Goal: Task Accomplishment & Management: Manage account settings

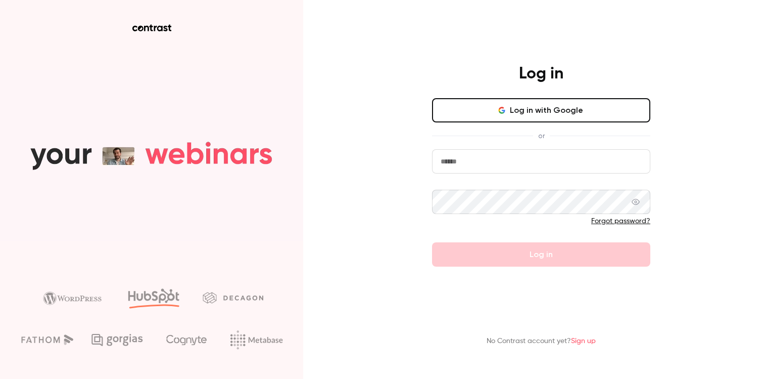
click at [536, 166] on input "email" at bounding box center [541, 161] width 218 height 24
type input "**********"
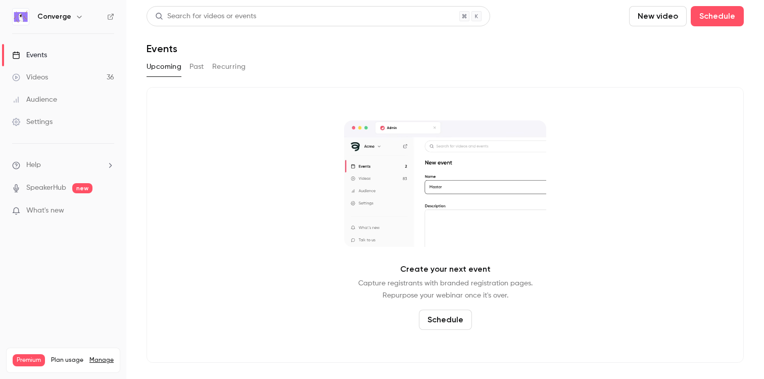
click at [47, 18] on h6 "Converge" at bounding box center [54, 17] width 34 height 10
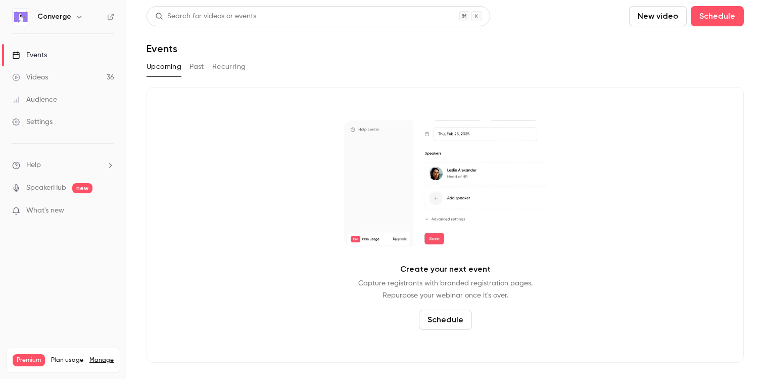
click at [70, 18] on div "Converge" at bounding box center [68, 17] width 62 height 12
click at [78, 17] on icon "button" at bounding box center [79, 17] width 8 height 8
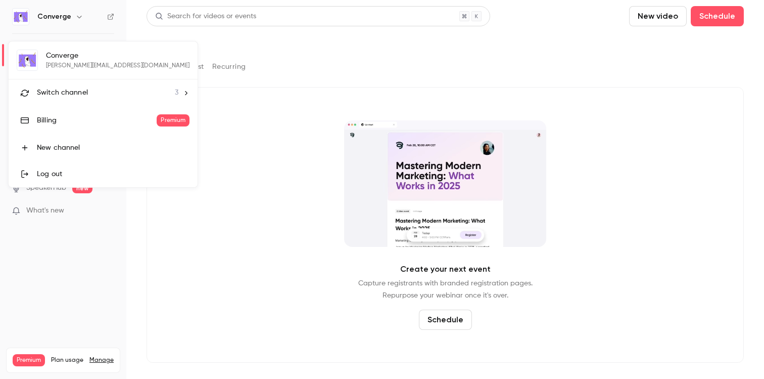
click at [77, 84] on li "Switch channel 3" at bounding box center [103, 92] width 189 height 27
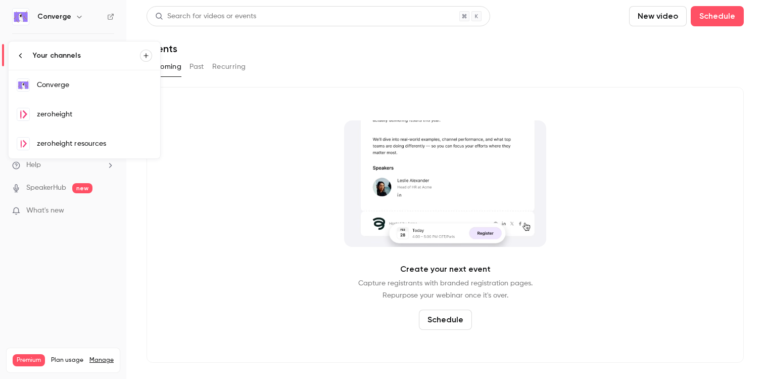
click at [77, 104] on link "zeroheight" at bounding box center [85, 114] width 152 height 29
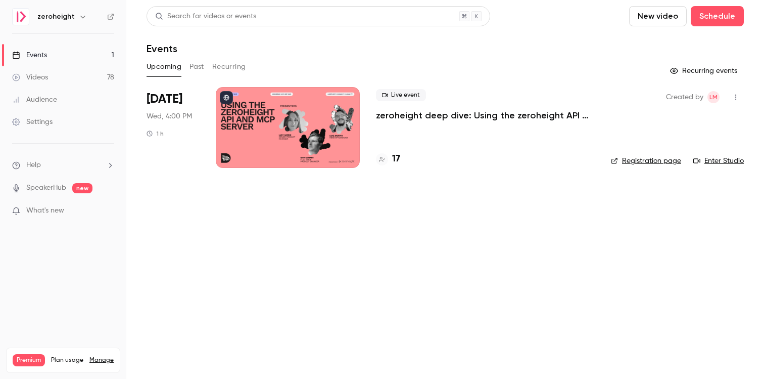
click at [41, 125] on div "Settings" at bounding box center [32, 122] width 40 height 10
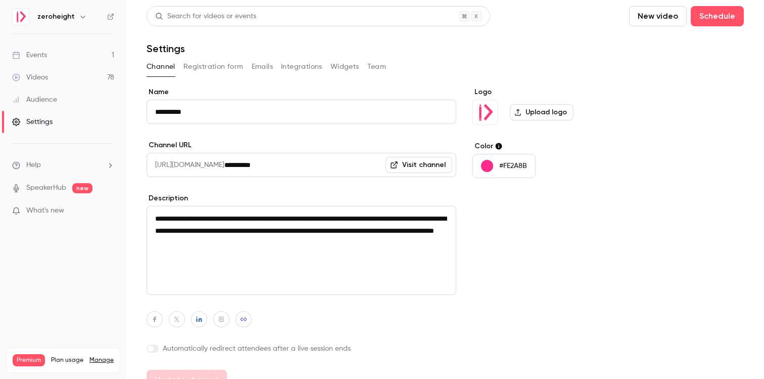
click at [551, 114] on label "Upload logo" at bounding box center [542, 112] width 64 height 16
click at [0, 0] on input "Upload logo" at bounding box center [0, 0] width 0 height 0
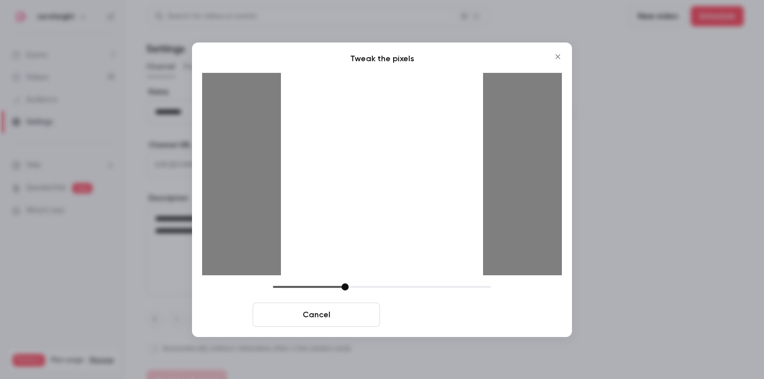
click at [486, 318] on button "Crop and save" at bounding box center [447, 314] width 127 height 24
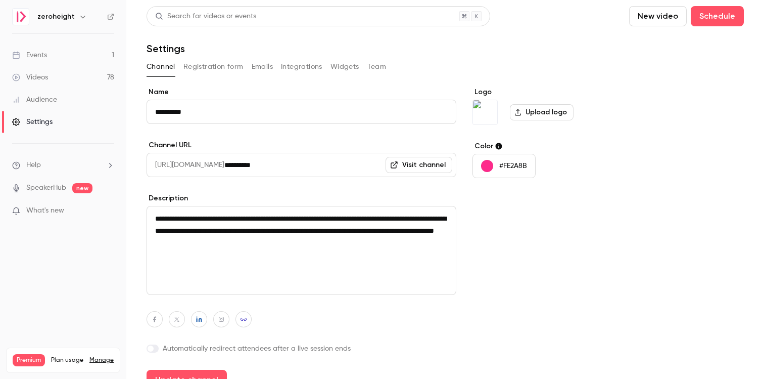
click at [516, 162] on p "#FE2A8B" at bounding box center [513, 166] width 28 height 10
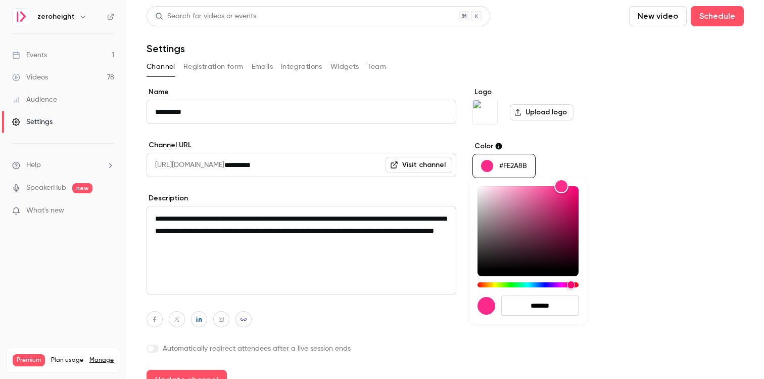
click at [516, 162] on div at bounding box center [382, 189] width 764 height 379
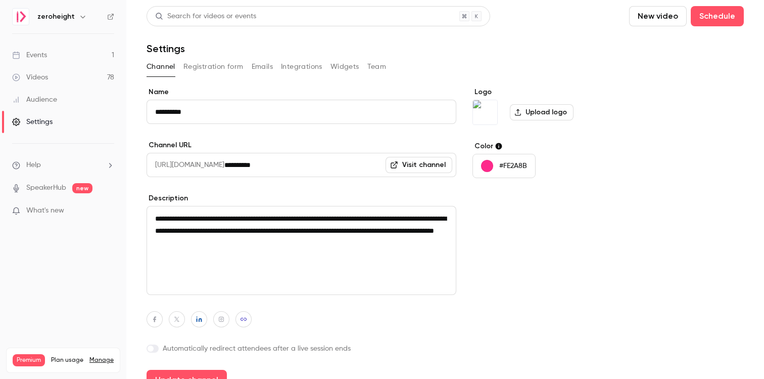
click at [516, 162] on p "#FE2A8B" at bounding box center [513, 166] width 28 height 10
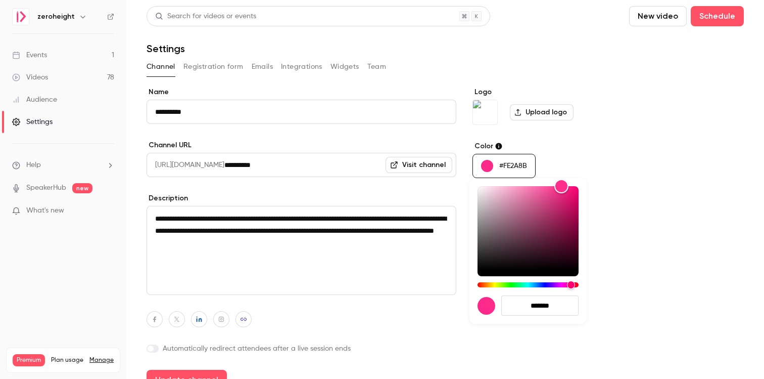
click at [544, 302] on input "*******" at bounding box center [539, 305] width 77 height 20
paste input "hex-color-input"
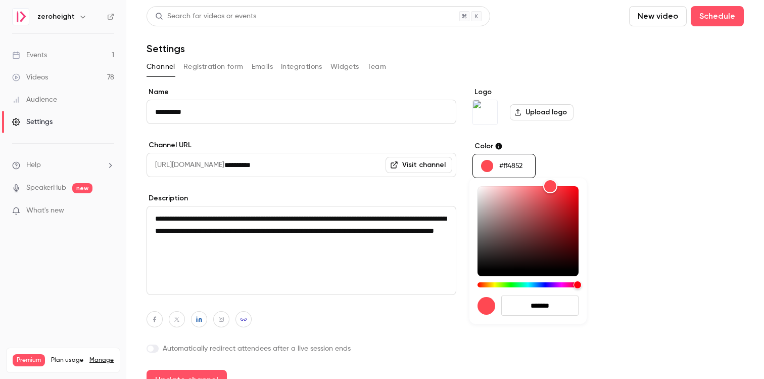
type input "*******"
click at [655, 155] on div at bounding box center [382, 189] width 764 height 379
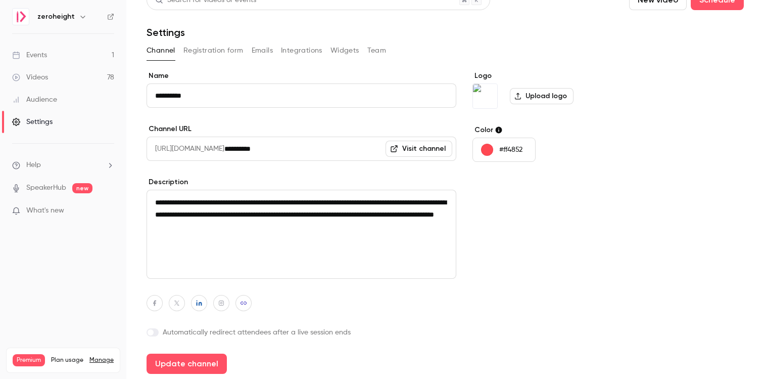
scroll to position [14, 0]
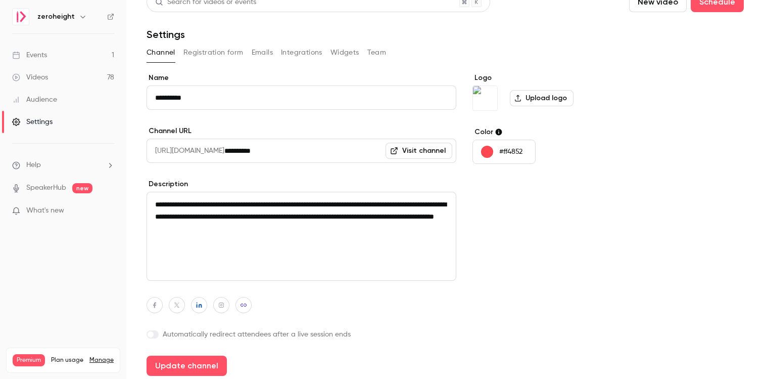
drag, startPoint x: 375, startPoint y: 237, endPoint x: 159, endPoint y: 193, distance: 220.3
click at [159, 192] on textarea "**********" at bounding box center [302, 236] width 310 height 89
click at [506, 184] on div "Logo Upload logo Color #ff4852" at bounding box center [550, 224] width 155 height 303
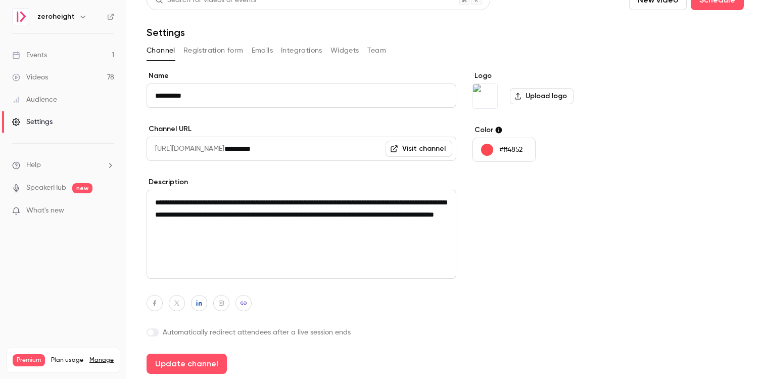
scroll to position [50, 0]
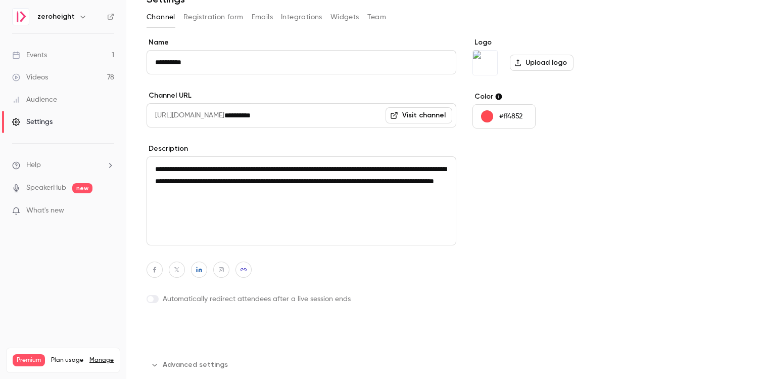
click at [184, 333] on button "Update channel" at bounding box center [187, 330] width 80 height 20
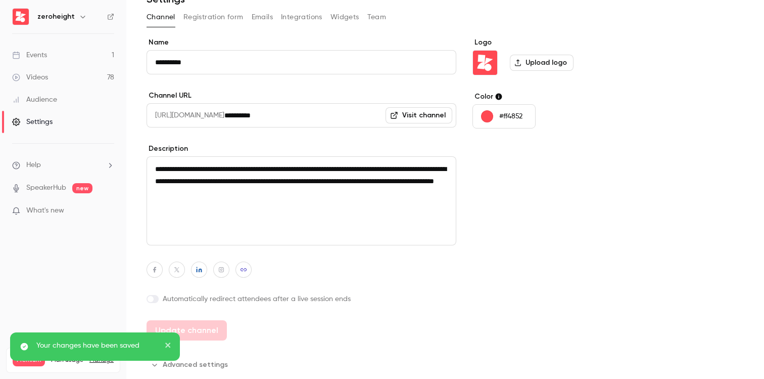
scroll to position [0, 0]
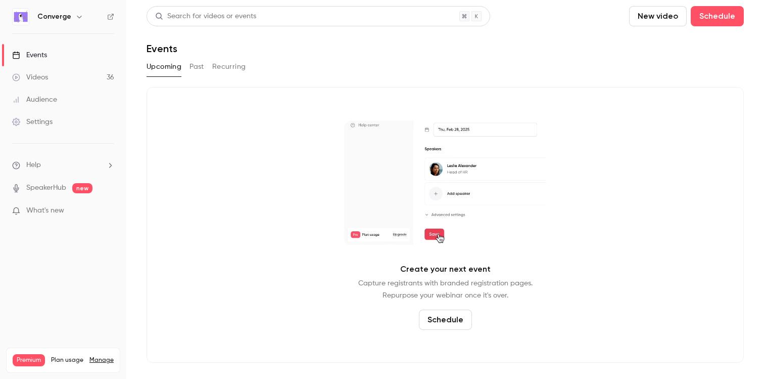
click at [57, 20] on h6 "Converge" at bounding box center [54, 17] width 34 height 10
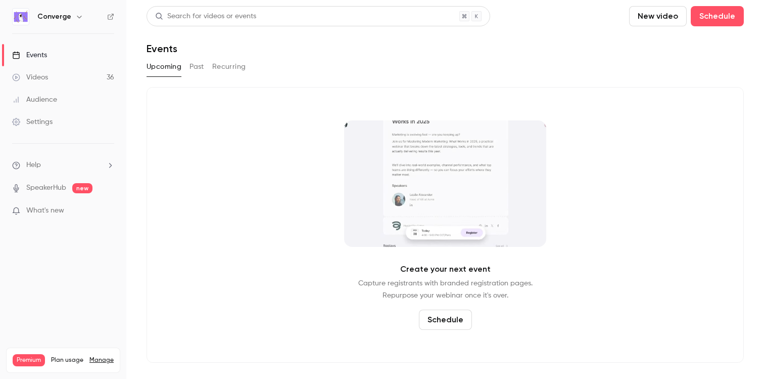
click at [78, 20] on icon "button" at bounding box center [79, 17] width 8 height 8
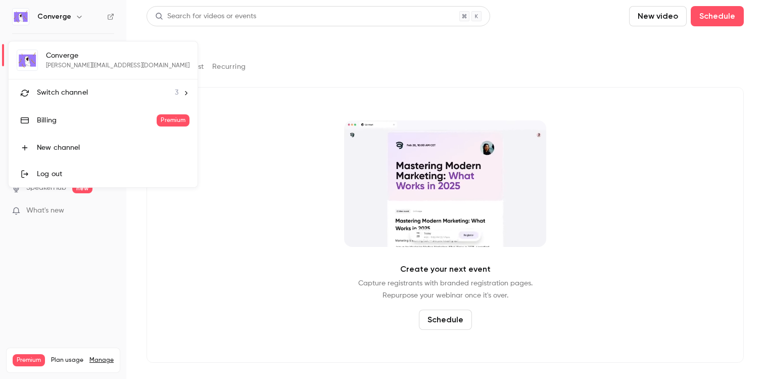
click at [67, 92] on span "Switch channel" at bounding box center [62, 92] width 51 height 11
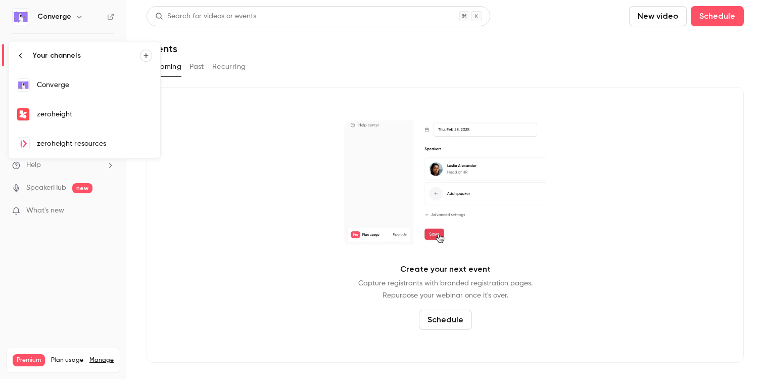
click at [68, 146] on div "zeroheight resources" at bounding box center [94, 144] width 115 height 10
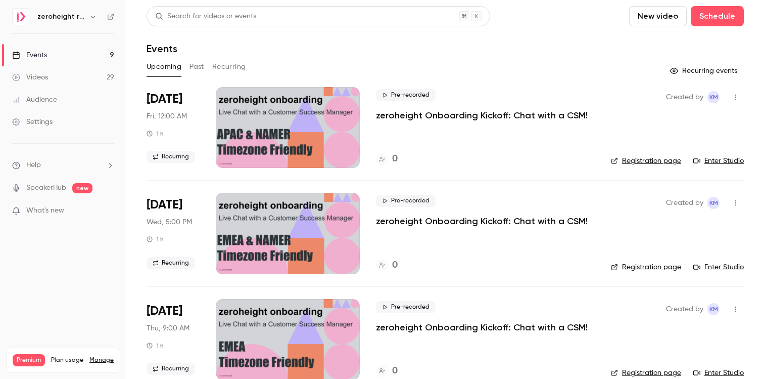
click at [37, 119] on div "Settings" at bounding box center [32, 122] width 40 height 10
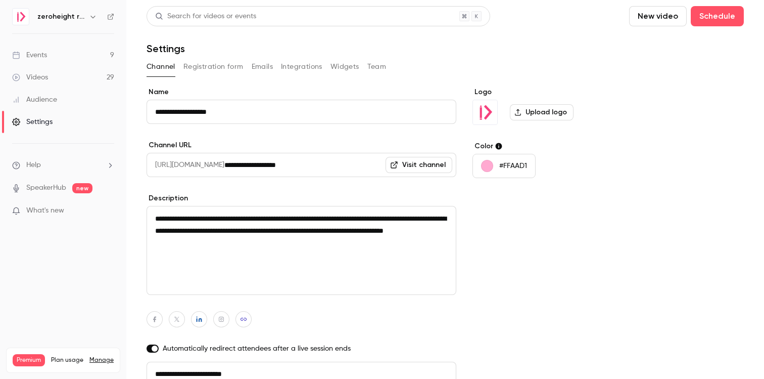
scroll to position [7, 0]
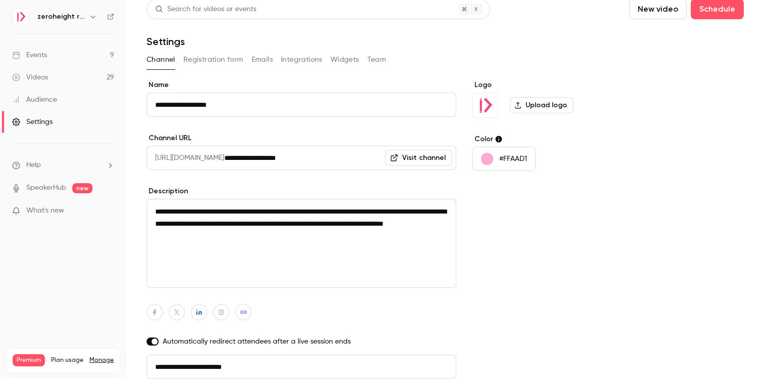
click at [538, 105] on label "Upload logo" at bounding box center [542, 105] width 64 height 16
click at [0, 0] on input "Upload logo" at bounding box center [0, 0] width 0 height 0
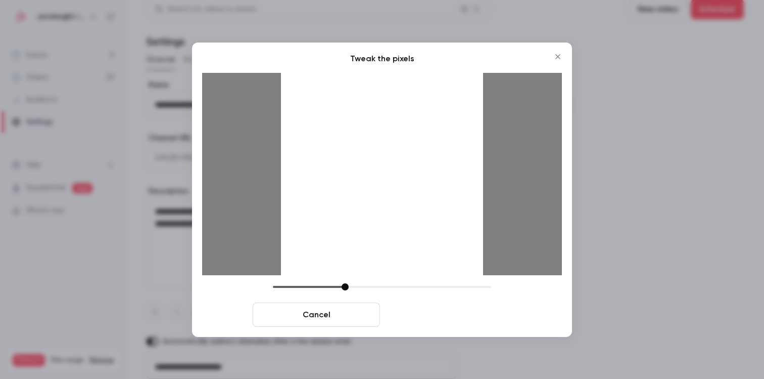
click at [488, 305] on button "Crop and save" at bounding box center [447, 314] width 127 height 24
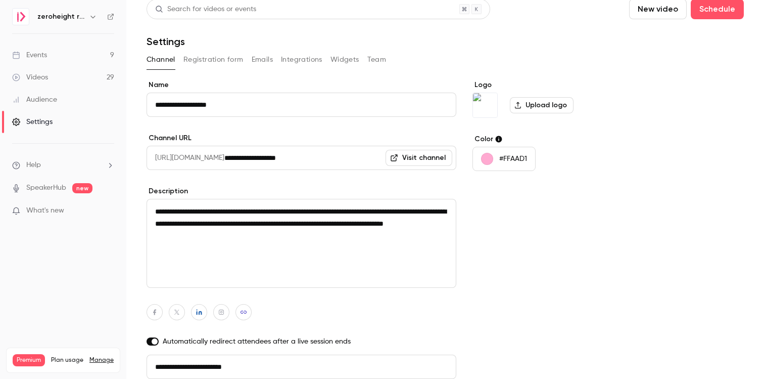
click at [507, 159] on p "#FFAAD1" at bounding box center [513, 159] width 28 height 10
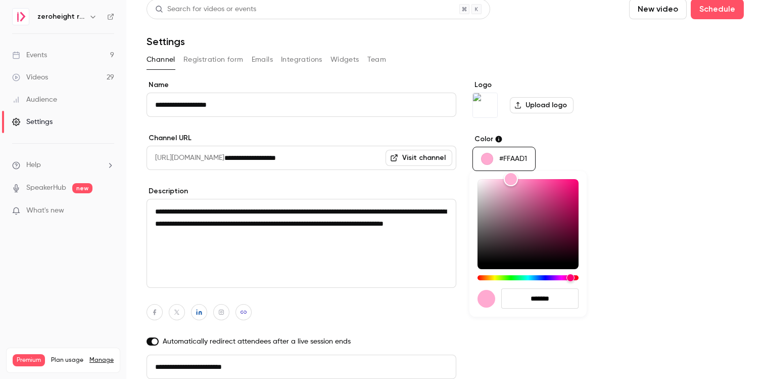
click at [507, 159] on div at bounding box center [382, 189] width 764 height 379
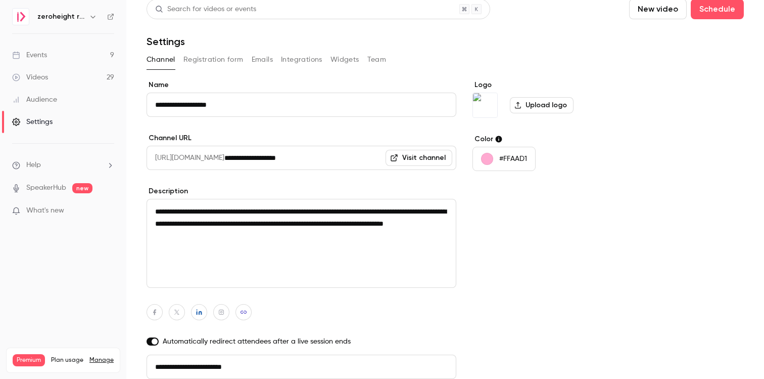
click at [507, 159] on p "#FFAAD1" at bounding box center [513, 159] width 28 height 10
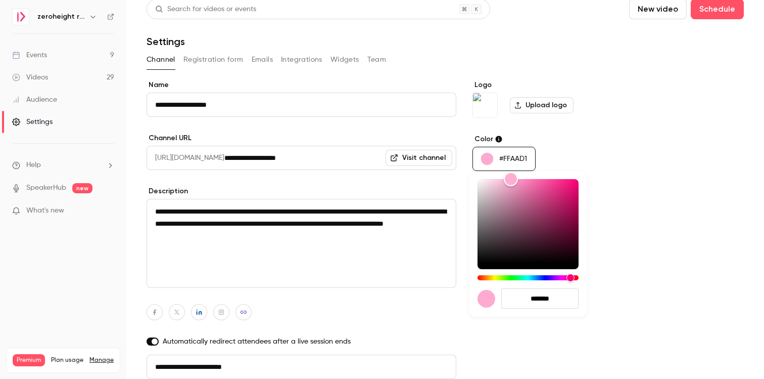
click at [540, 295] on input "*******" at bounding box center [539, 298] width 77 height 20
paste input "**"
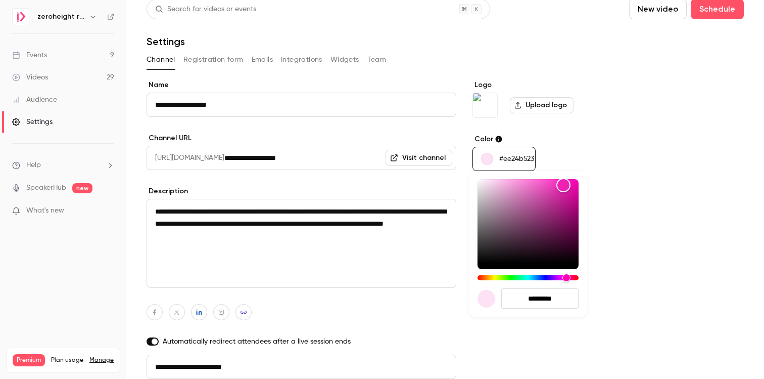
click at [550, 301] on input "*********" at bounding box center [539, 298] width 77 height 20
paste input "********"
type input "*********"
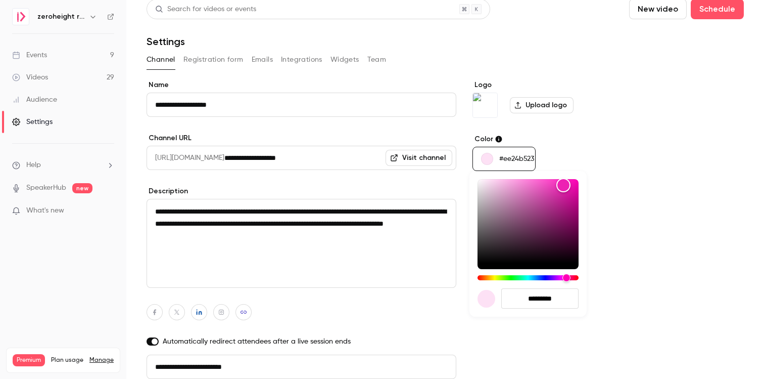
click at [520, 166] on div at bounding box center [382, 189] width 764 height 379
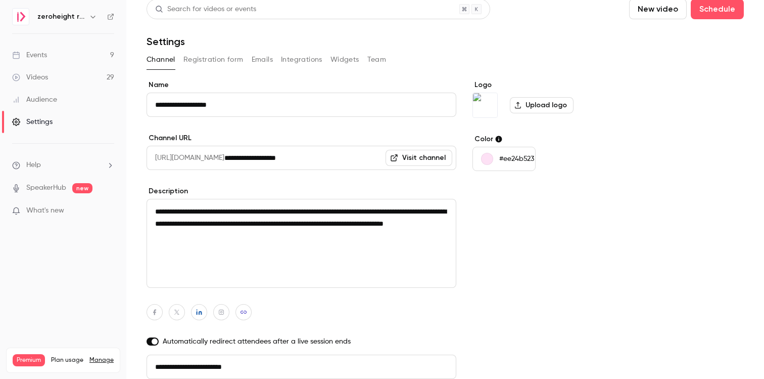
click at [518, 158] on p "#ee24b523" at bounding box center [516, 159] width 35 height 10
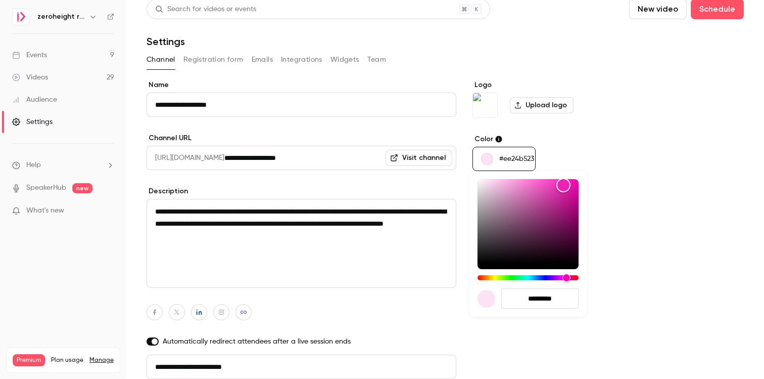
click at [518, 158] on div at bounding box center [382, 189] width 764 height 379
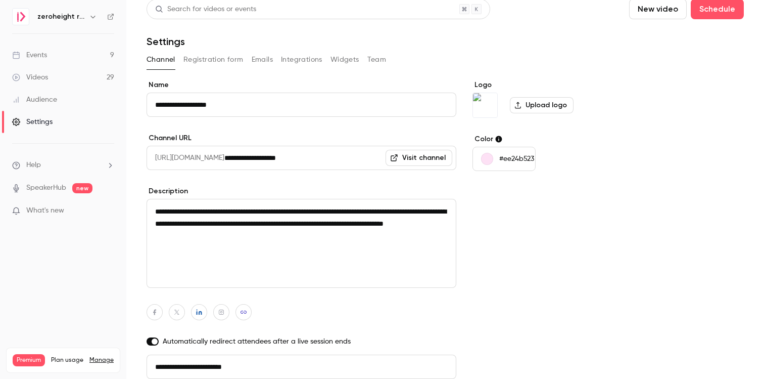
click at [518, 158] on p "#ee24b523" at bounding box center [516, 159] width 35 height 10
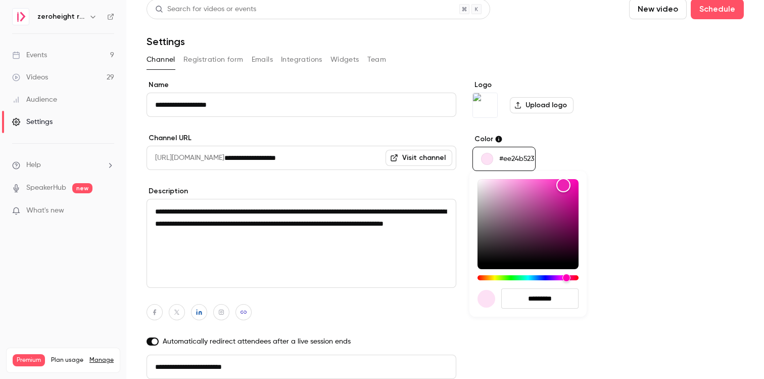
click at [518, 158] on div at bounding box center [382, 189] width 764 height 379
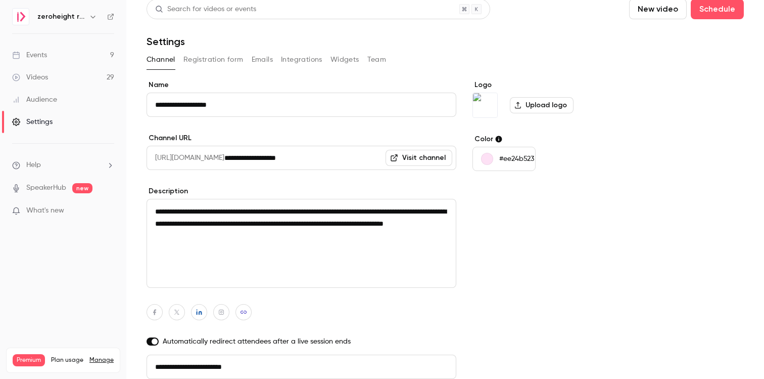
click at [518, 158] on div at bounding box center [382, 189] width 764 height 379
click at [519, 152] on button "#ee24b523" at bounding box center [504, 159] width 63 height 24
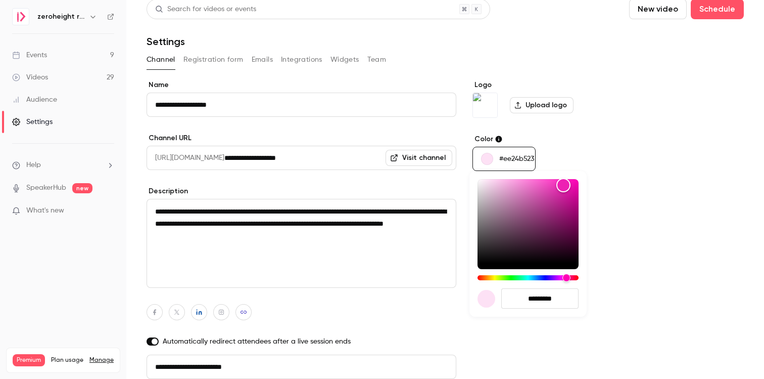
click at [545, 297] on input "*********" at bounding box center [539, 298] width 77 height 20
paste input "hex-color-input"
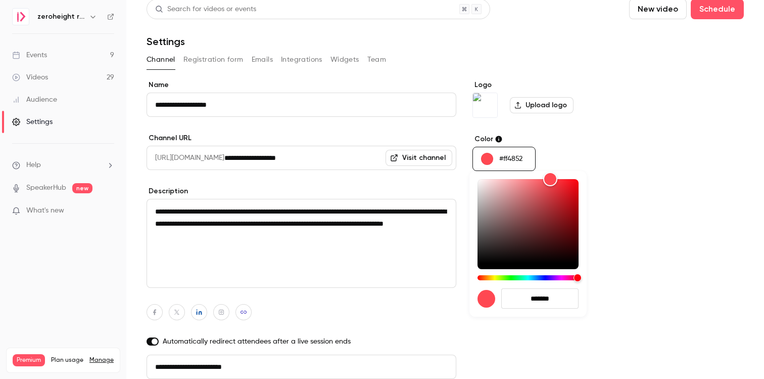
type input "*******"
click at [666, 187] on div at bounding box center [382, 189] width 764 height 379
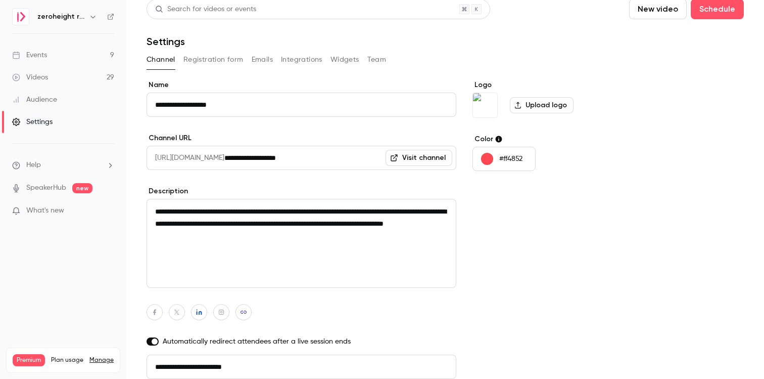
scroll to position [82, 0]
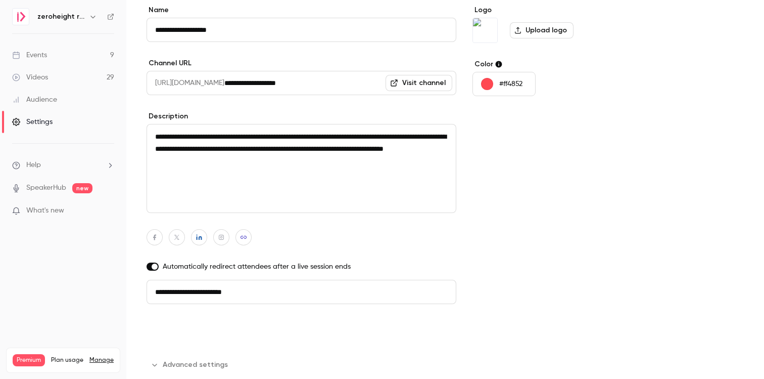
click at [176, 328] on button "Update channel" at bounding box center [187, 330] width 80 height 20
click at [61, 19] on h6 "zeroheight resources" at bounding box center [61, 17] width 48 height 10
click at [89, 17] on icon "button" at bounding box center [93, 17] width 8 height 8
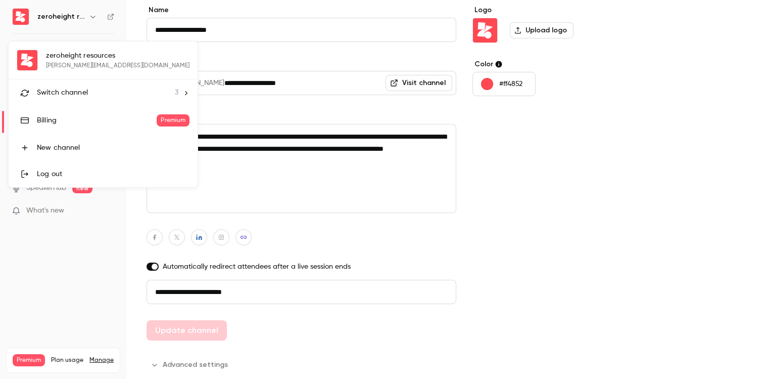
click at [113, 94] on div "Switch channel 3" at bounding box center [108, 92] width 142 height 11
